Goal: Transaction & Acquisition: Purchase product/service

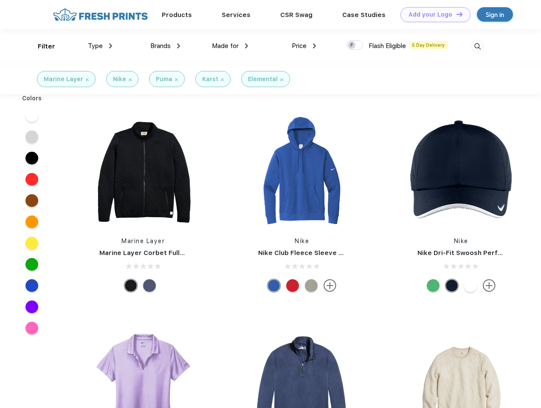
scroll to position [0, 0]
click at [432, 14] on link "Add your Logo Design Tool" at bounding box center [435, 14] width 70 height 15
click at [0, 0] on div "Design Tool" at bounding box center [0, 0] width 0 height 0
click at [456, 14] on link "Add your Logo Design Tool" at bounding box center [435, 14] width 70 height 15
click at [41, 46] on div "Filter" at bounding box center [46, 47] width 17 height 10
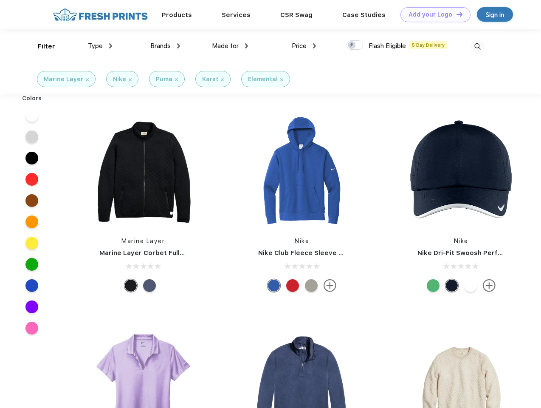
click at [100, 46] on span "Type" at bounding box center [95, 46] width 15 height 8
click at [165, 46] on span "Brands" at bounding box center [160, 46] width 20 height 8
click at [230, 46] on span "Made for" at bounding box center [225, 46] width 27 height 8
click at [304, 46] on span "Price" at bounding box center [299, 46] width 15 height 8
click at [355, 45] on div at bounding box center [354, 44] width 17 height 9
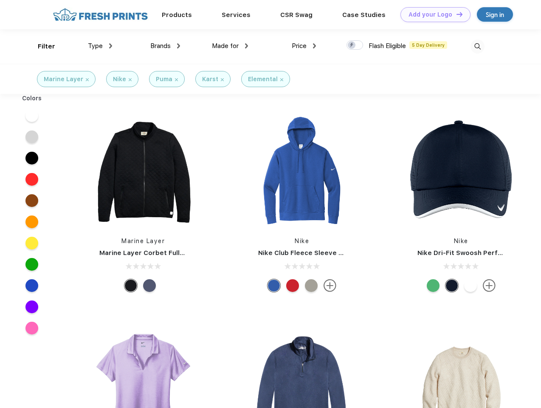
click at [352, 45] on input "checkbox" at bounding box center [349, 43] width 6 height 6
click at [477, 46] on img at bounding box center [477, 46] width 14 height 14
